Goal: Navigation & Orientation: Understand site structure

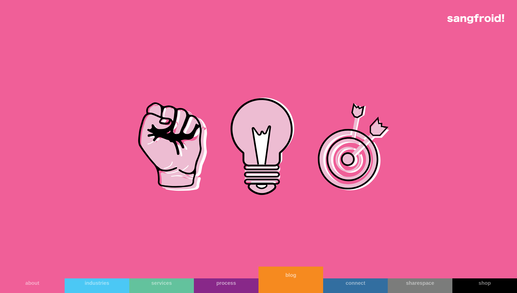
click at [280, 284] on link "blog" at bounding box center [290, 280] width 65 height 26
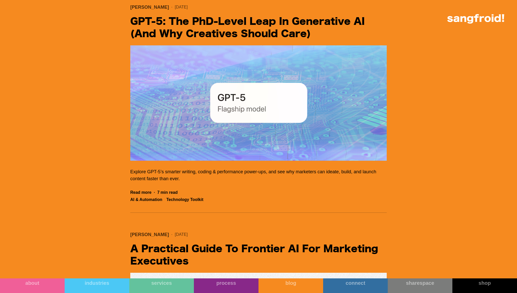
scroll to position [342, 0]
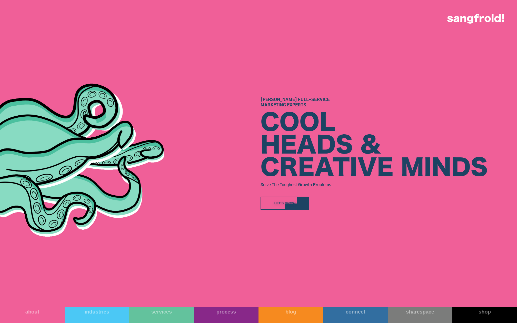
click at [294, 205] on div "Let's Grow" at bounding box center [284, 203] width 21 height 5
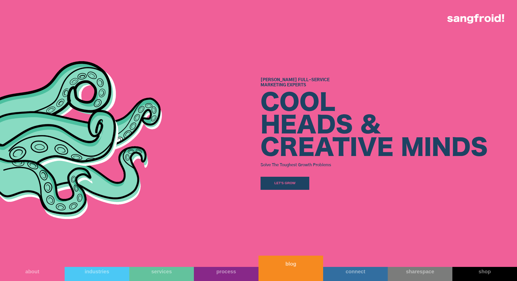
click at [297, 272] on link "blog" at bounding box center [290, 268] width 65 height 25
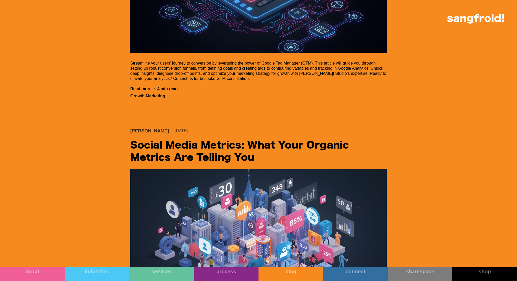
scroll to position [2892, 0]
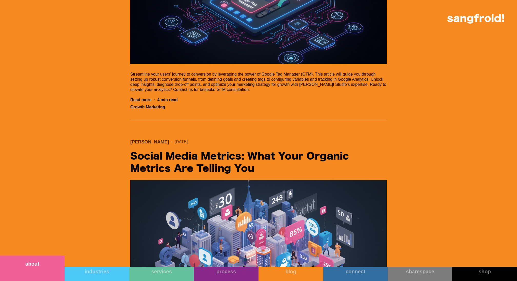
click at [52, 270] on link "about" at bounding box center [32, 268] width 65 height 25
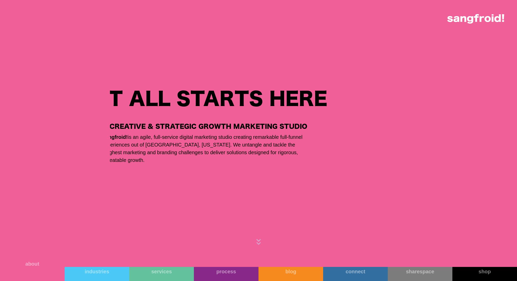
scroll to position [600, 0]
click at [25, 270] on link "about" at bounding box center [32, 268] width 65 height 25
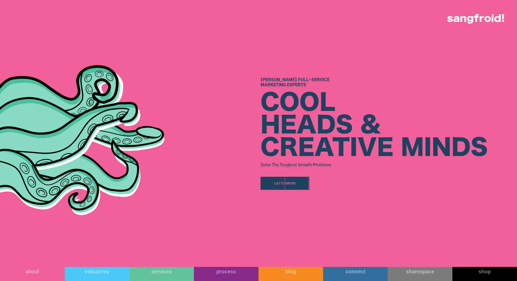
click at [172, 74] on img at bounding box center [113, 134] width 282 height 180
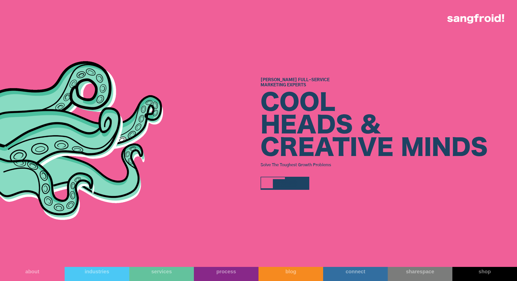
click at [297, 183] on div at bounding box center [303, 183] width 12 height 12
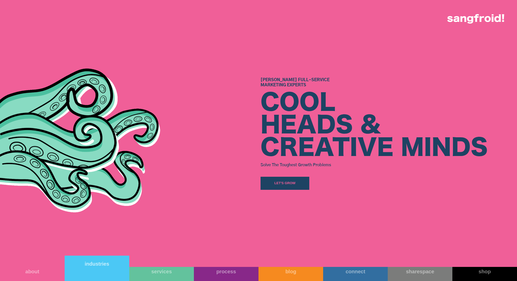
click at [101, 270] on link "industries" at bounding box center [97, 268] width 65 height 25
